Goal: Information Seeking & Learning: Learn about a topic

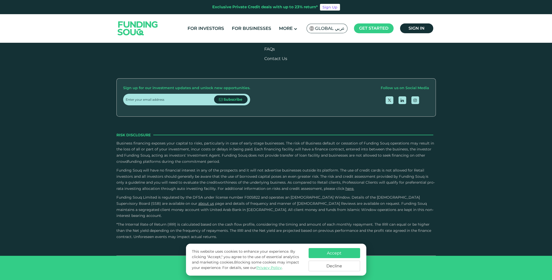
scroll to position [850, 0]
drag, startPoint x: 289, startPoint y: 154, endPoint x: 272, endPoint y: 149, distance: 18.3
type tc-range-slider "4"
drag, startPoint x: 270, startPoint y: 152, endPoint x: 283, endPoint y: 155, distance: 13.0
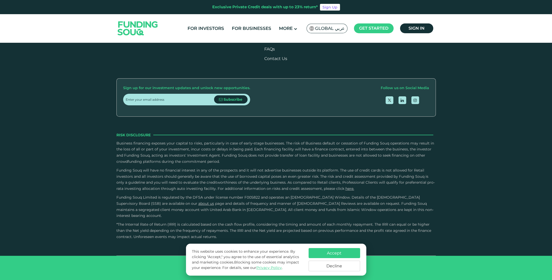
click at [344, 253] on button "Accept" at bounding box center [335, 253] width 52 height 10
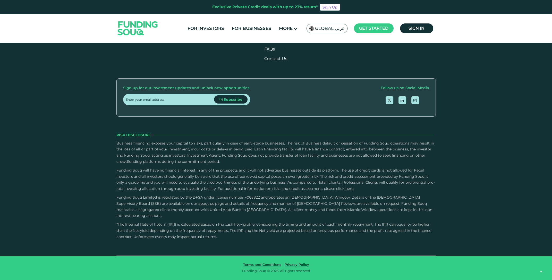
scroll to position [798, 0]
click at [209, 25] on link "For Investors" at bounding box center [205, 28] width 39 height 8
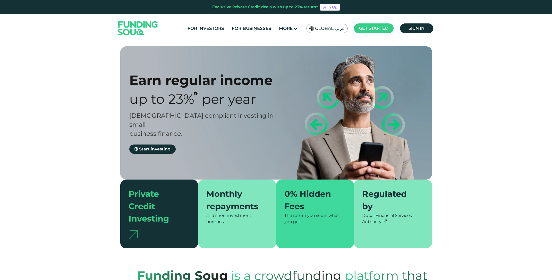
type tc-range-slider "4"
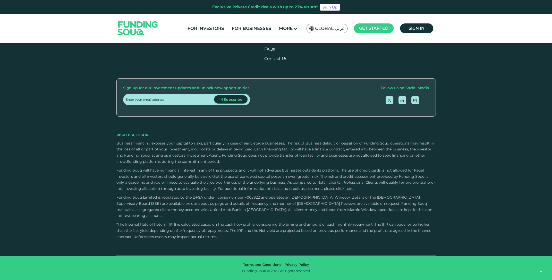
scroll to position [1004, 0]
drag, startPoint x: 140, startPoint y: 89, endPoint x: 149, endPoint y: 91, distance: 9.4
type tc-range-slider "400000"
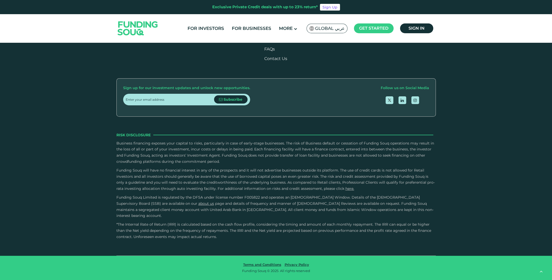
radio input "true"
type tc-range-slider "100000"
drag, startPoint x: 164, startPoint y: 89, endPoint x: 141, endPoint y: 86, distance: 23.1
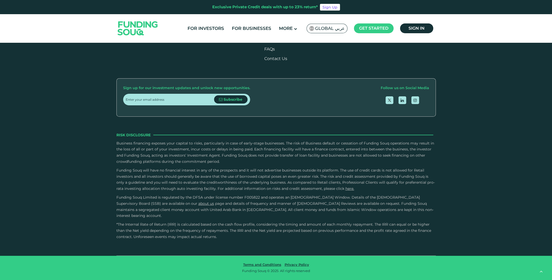
radio input "true"
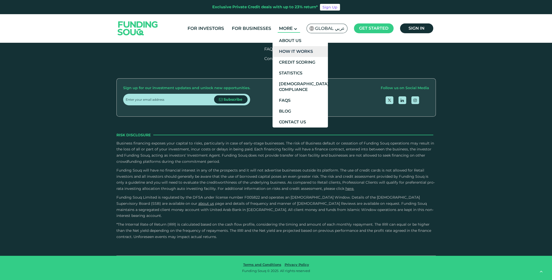
click at [298, 52] on link "How It Works" at bounding box center [299, 51] width 55 height 11
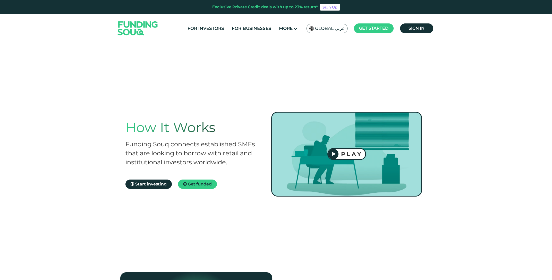
click at [332, 154] on icon at bounding box center [334, 154] width 4 height 5
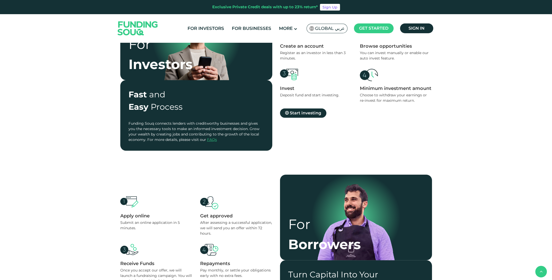
scroll to position [386, 0]
